Goal: Entertainment & Leisure: Consume media (video, audio)

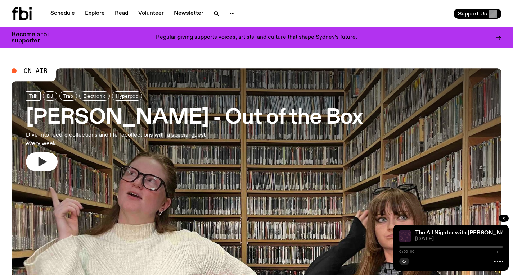
click at [48, 162] on button "button" at bounding box center [42, 162] width 32 height 19
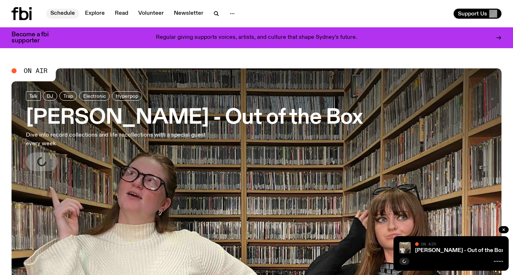
click at [67, 13] on link "Schedule" at bounding box center [62, 14] width 33 height 10
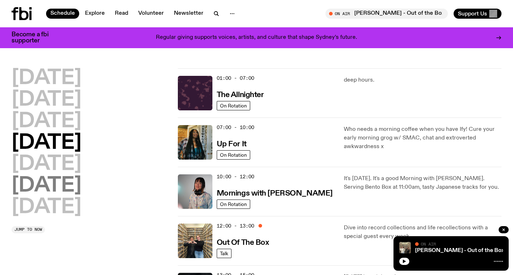
click at [46, 183] on h2 "[DATE]" at bounding box center [47, 186] width 70 height 20
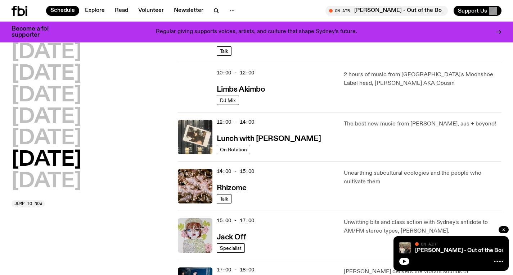
scroll to position [196, 0]
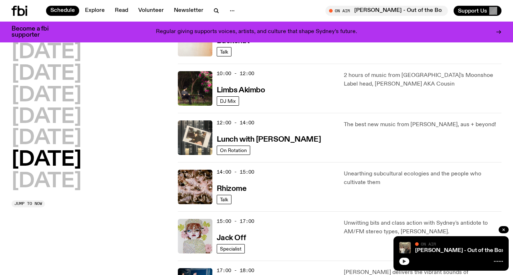
click at [402, 262] on icon "button" at bounding box center [404, 261] width 4 height 4
click at [430, 249] on link "[PERSON_NAME] - Out of the Box" at bounding box center [459, 251] width 89 height 6
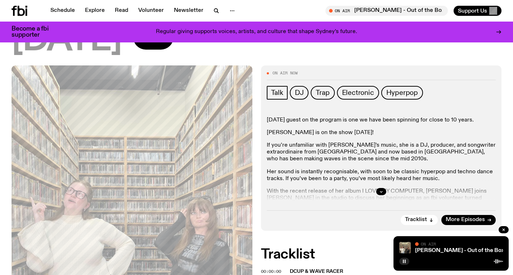
scroll to position [75, 0]
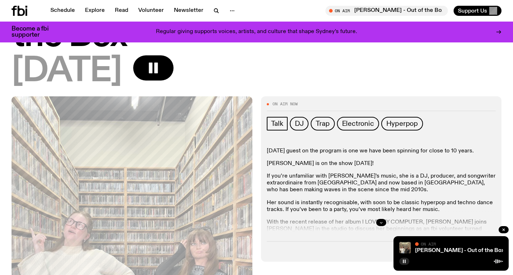
click at [382, 221] on icon "button" at bounding box center [381, 223] width 4 height 4
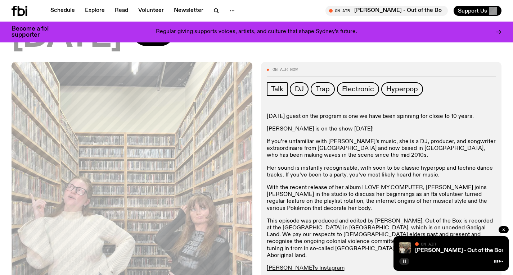
scroll to position [112, 0]
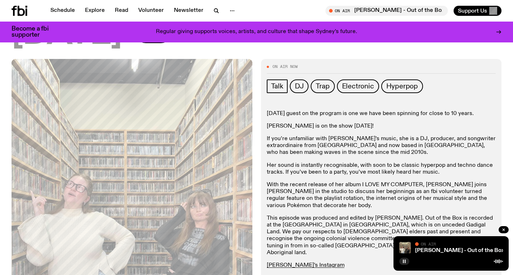
click at [367, 182] on p "With the recent release of her album I LOVE MY COMPUTER, [PERSON_NAME] joins [P…" at bounding box center [381, 196] width 229 height 28
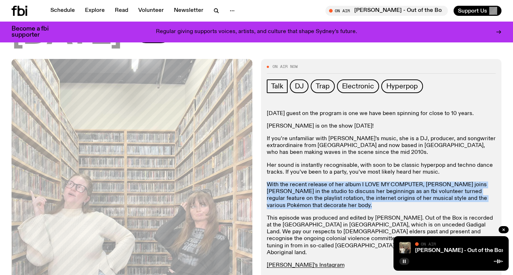
click at [367, 182] on p "With the recent release of her album I LOVE MY COMPUTER, [PERSON_NAME] joins [P…" at bounding box center [381, 196] width 229 height 28
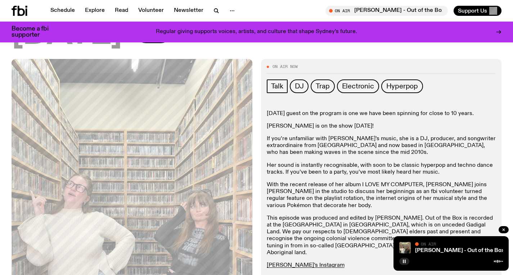
click at [393, 215] on p "This episode was produced and edited by [PERSON_NAME]. Out of the Box is record…" at bounding box center [381, 235] width 229 height 41
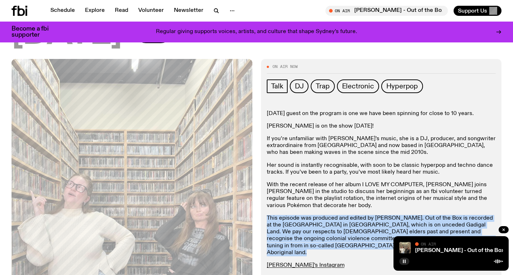
click at [393, 215] on p "This episode was produced and edited by [PERSON_NAME]. Out of the Box is record…" at bounding box center [381, 235] width 229 height 41
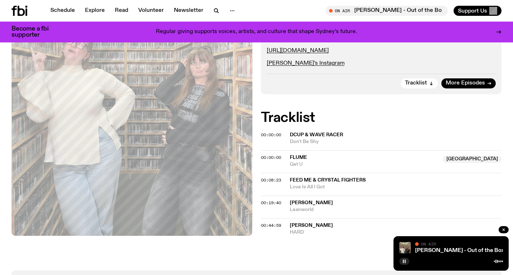
scroll to position [336, 0]
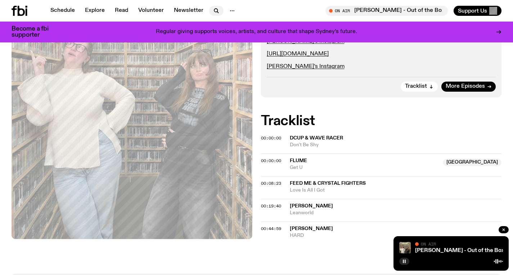
click at [214, 12] on icon "button" at bounding box center [215, 10] width 3 height 3
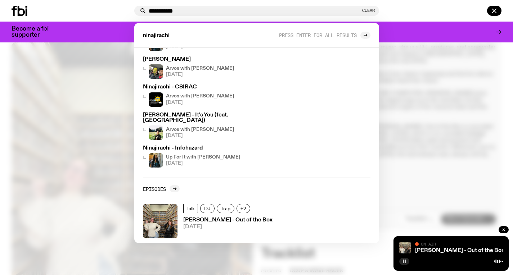
scroll to position [115, 0]
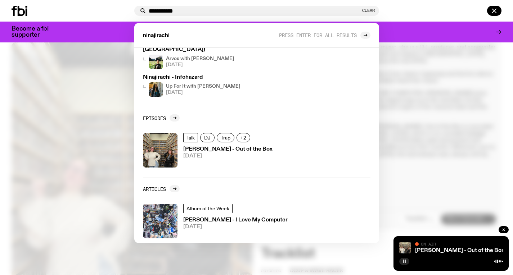
type input "**********"
click at [421, 123] on div at bounding box center [256, 137] width 513 height 275
